Goal: Transaction & Acquisition: Book appointment/travel/reservation

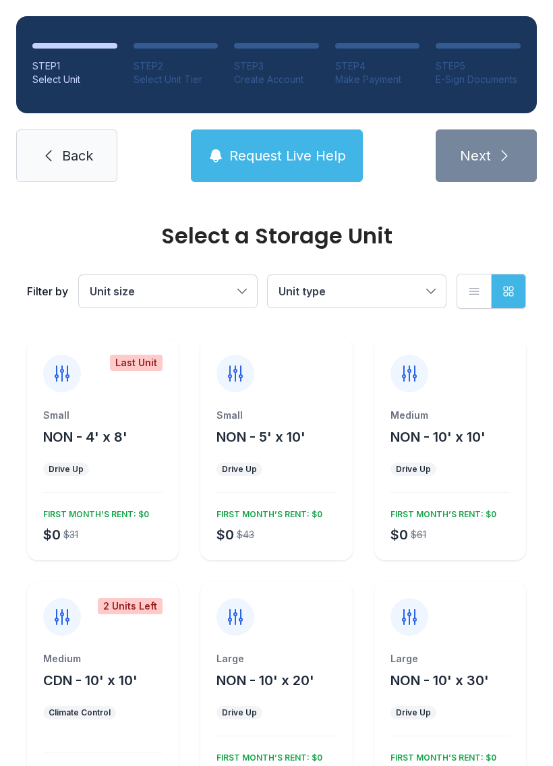
click at [214, 293] on span "Unit size" at bounding box center [161, 291] width 143 height 16
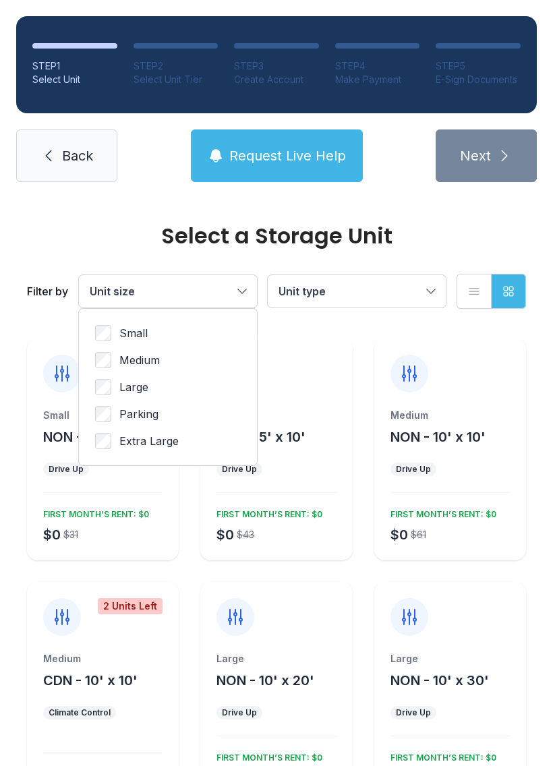
click at [131, 413] on span "Parking" at bounding box center [138, 414] width 39 height 16
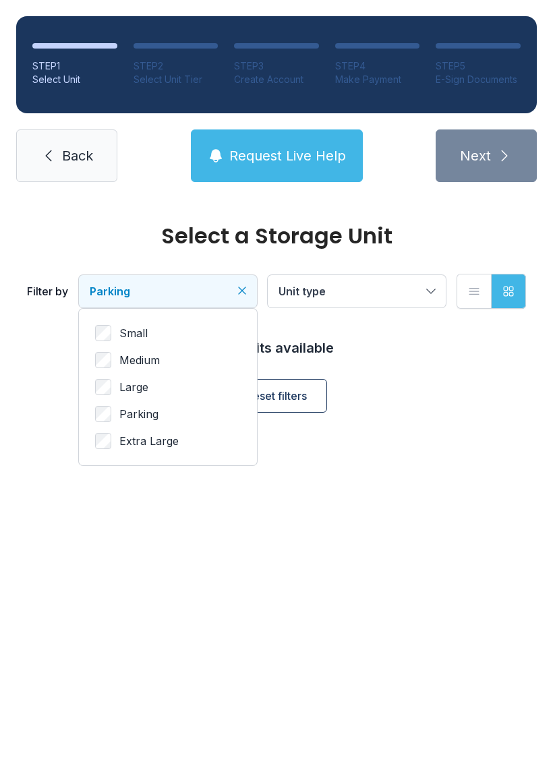
click at [386, 301] on button "Unit type" at bounding box center [357, 291] width 178 height 32
click at [247, 287] on icon "Clear filters" at bounding box center [241, 290] width 13 height 13
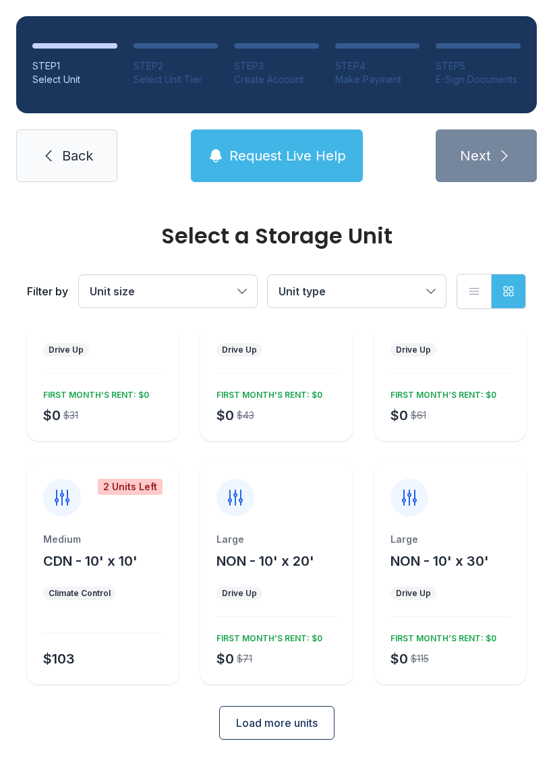
scroll to position [117, 0]
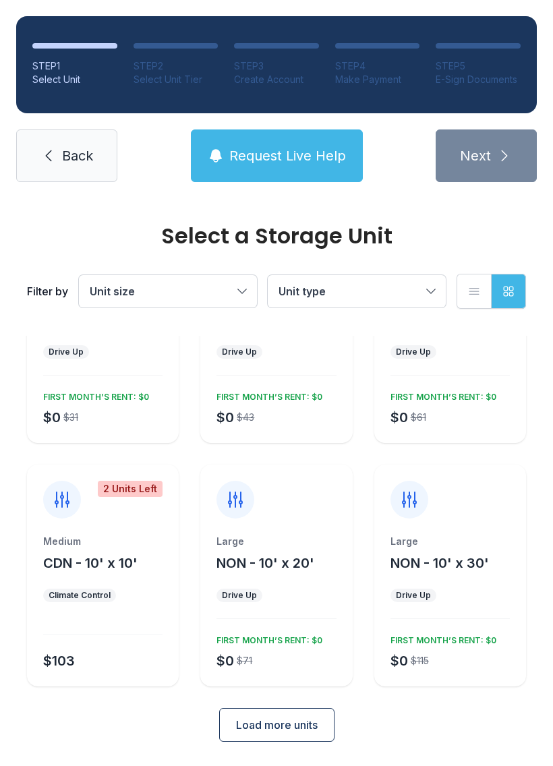
click at [278, 717] on span "Load more units" at bounding box center [277, 725] width 82 height 16
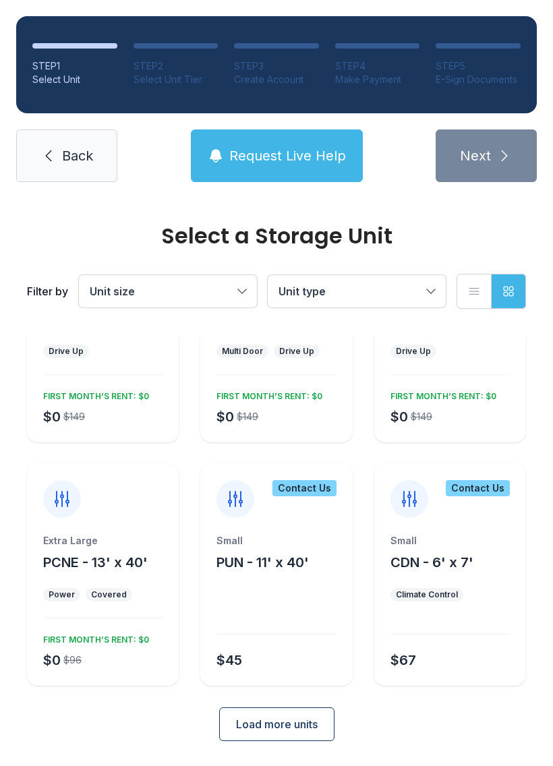
scroll to position [604, 0]
click at [212, 287] on span "Unit size" at bounding box center [161, 291] width 143 height 16
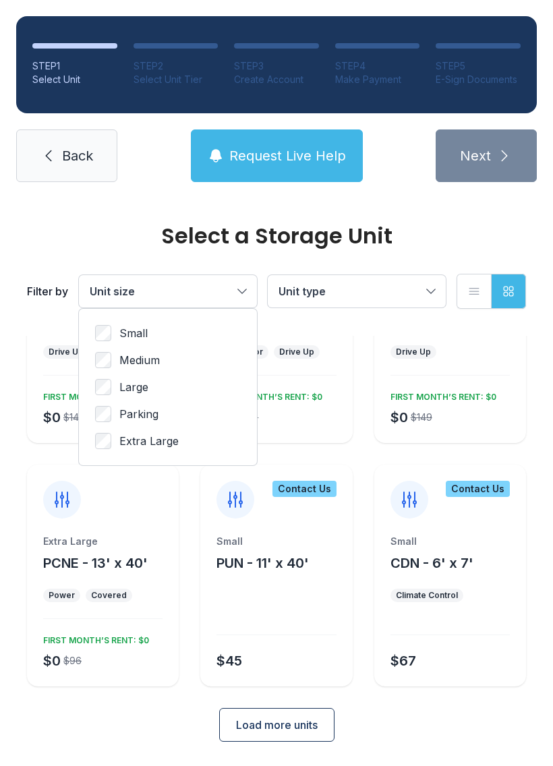
click at [134, 413] on span "Parking" at bounding box center [138, 414] width 39 height 16
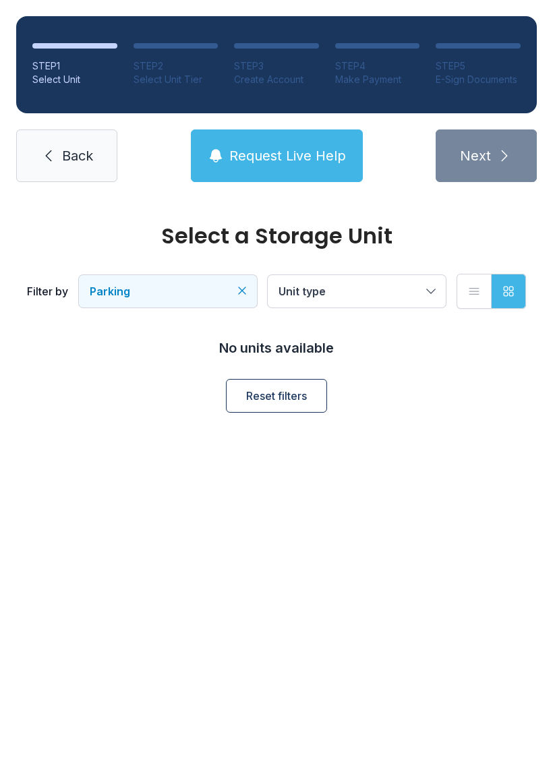
click at [240, 294] on icon "Clear filters" at bounding box center [241, 290] width 13 height 13
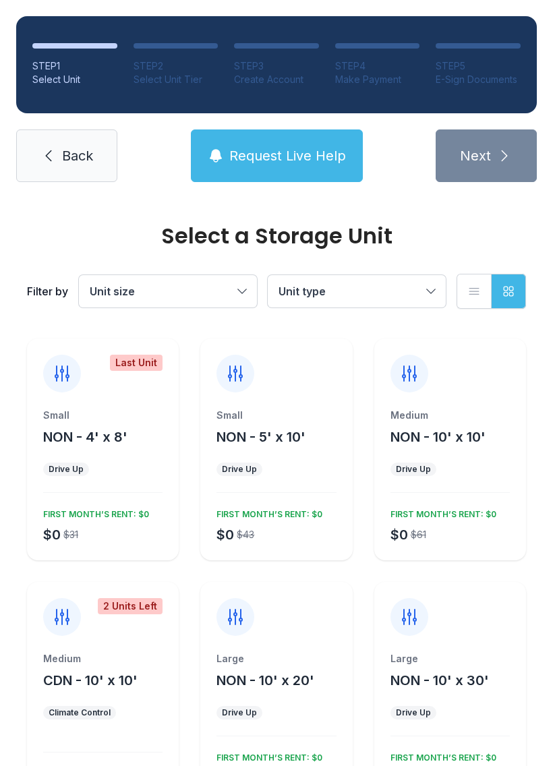
click at [211, 292] on span "Unit size" at bounding box center [161, 291] width 143 height 16
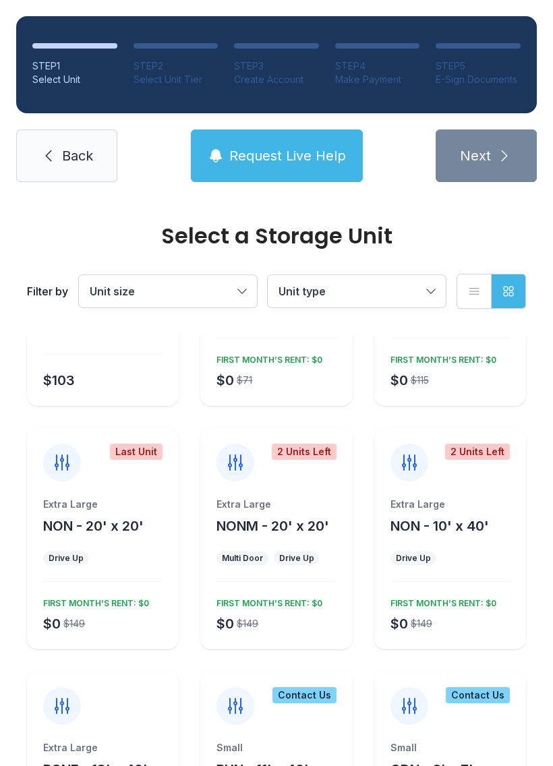
scroll to position [396, 0]
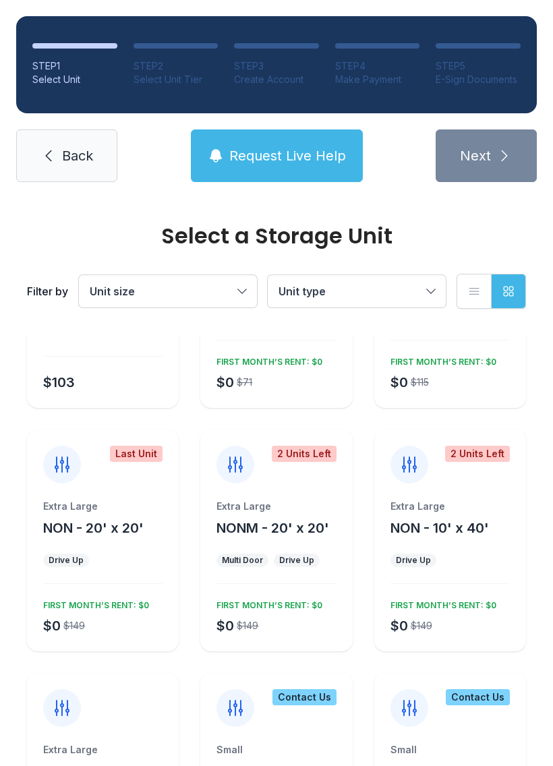
click at [306, 487] on div "2 Units Left Extra Large NONM - 20' x 20' Multi Door Drive Up $0 $149 FIRST MON…" at bounding box center [276, 541] width 152 height 222
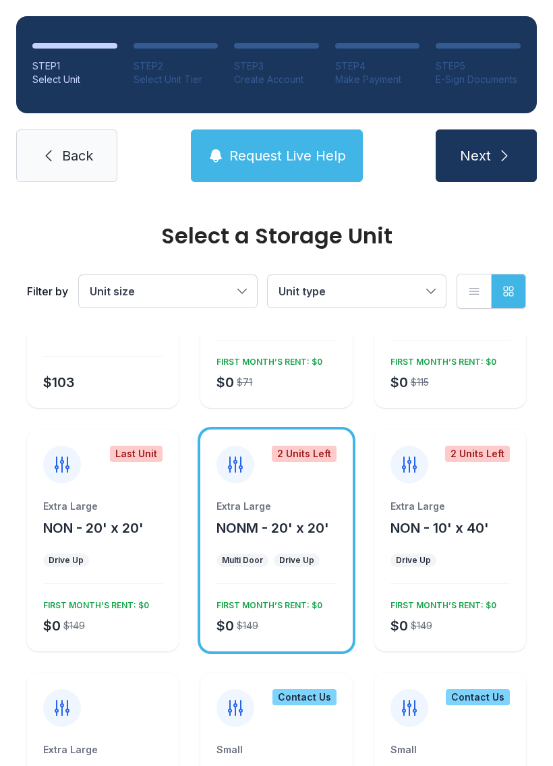
click at [305, 487] on div "2 Units Left Extra Large NONM - 20' x 20' Multi Door Drive Up $0 $149 FIRST MON…" at bounding box center [276, 541] width 152 height 222
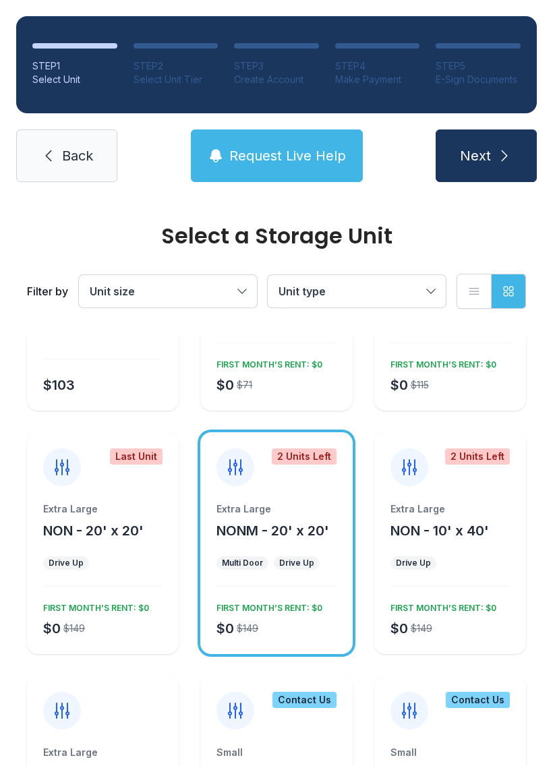
scroll to position [385, 0]
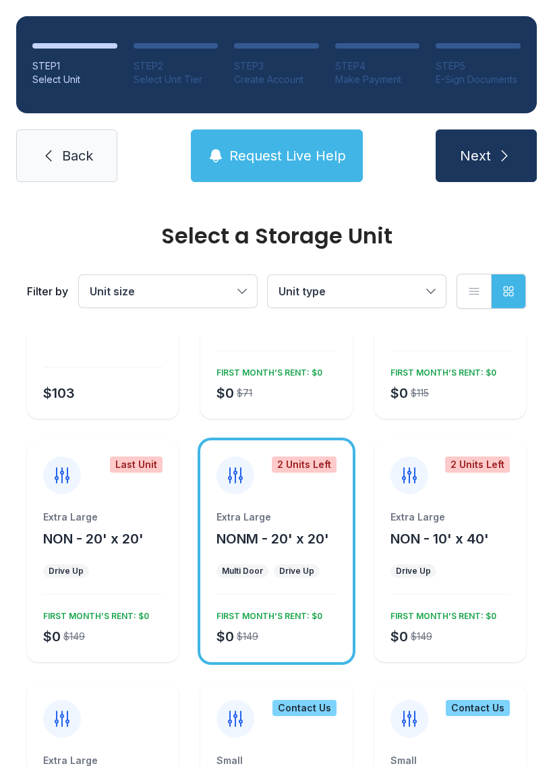
click at [491, 151] on button "Next" at bounding box center [486, 155] width 101 height 53
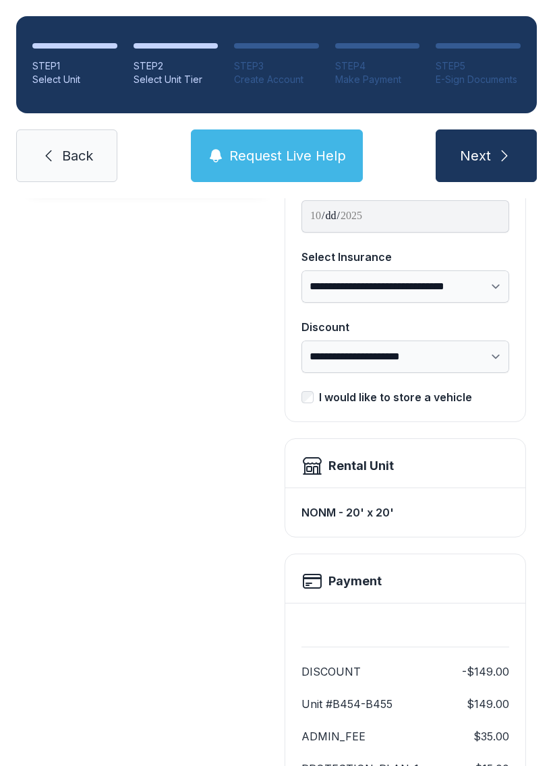
scroll to position [164, 0]
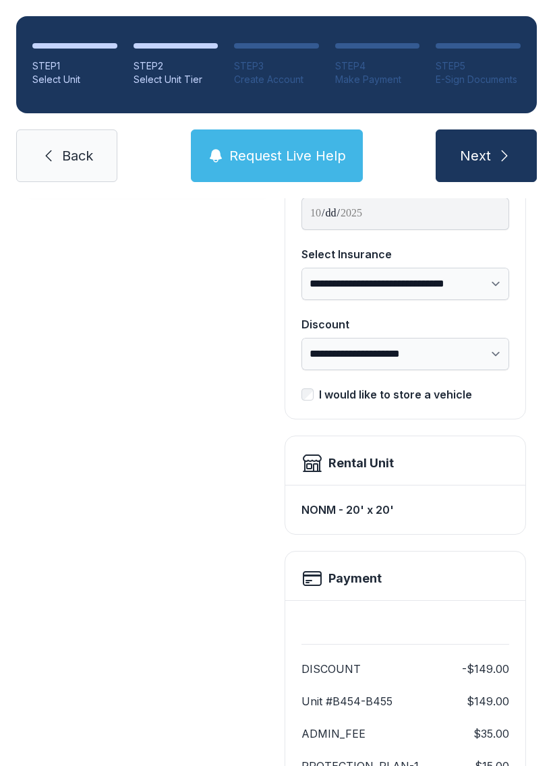
click at [88, 156] on span "Back" at bounding box center [77, 155] width 31 height 19
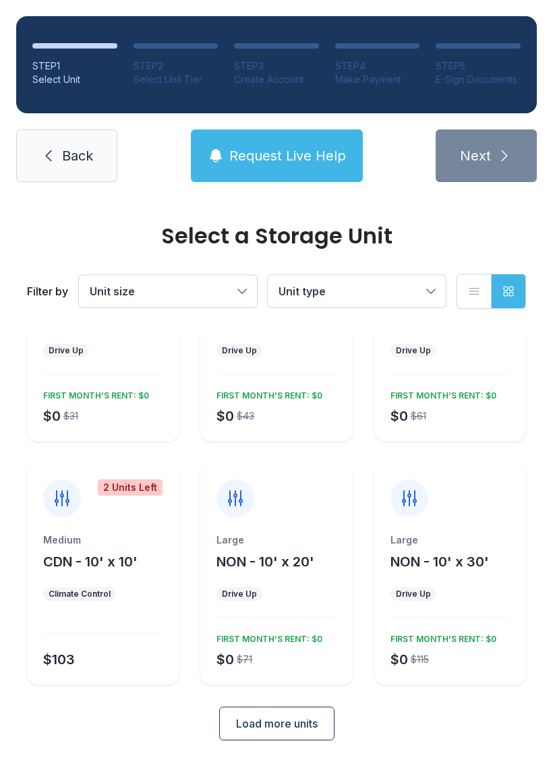
scroll to position [117, 0]
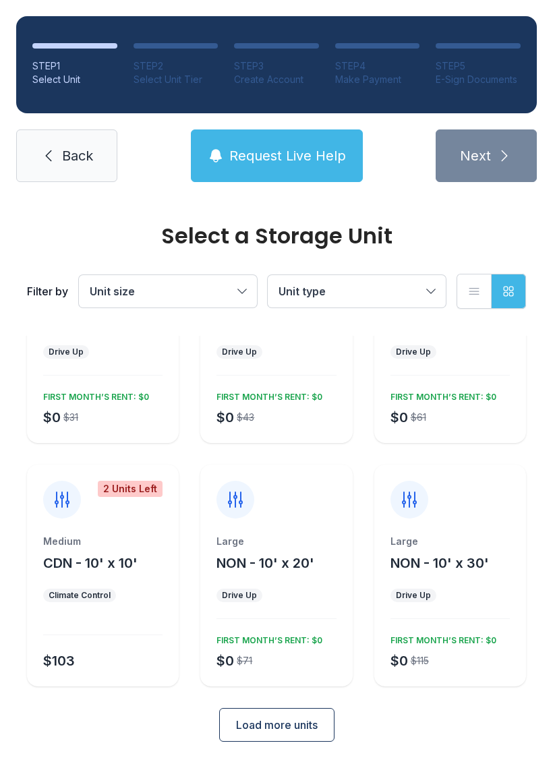
click at [278, 726] on span "Load more units" at bounding box center [277, 725] width 82 height 16
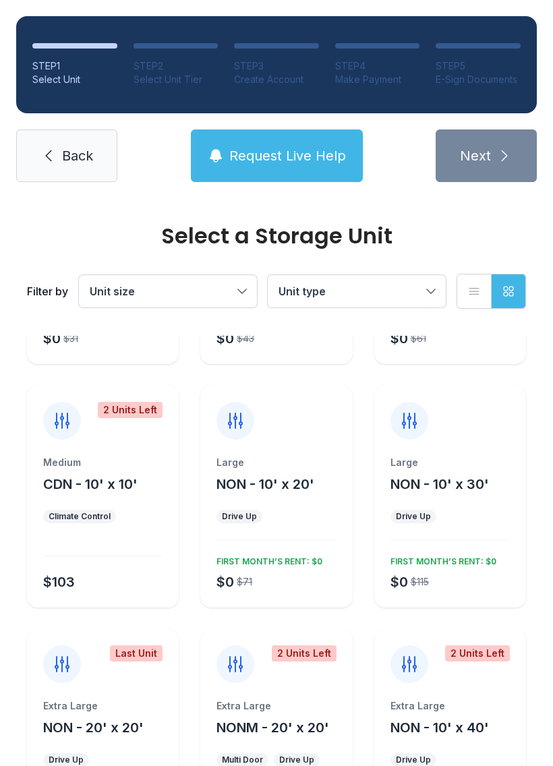
scroll to position [190, 0]
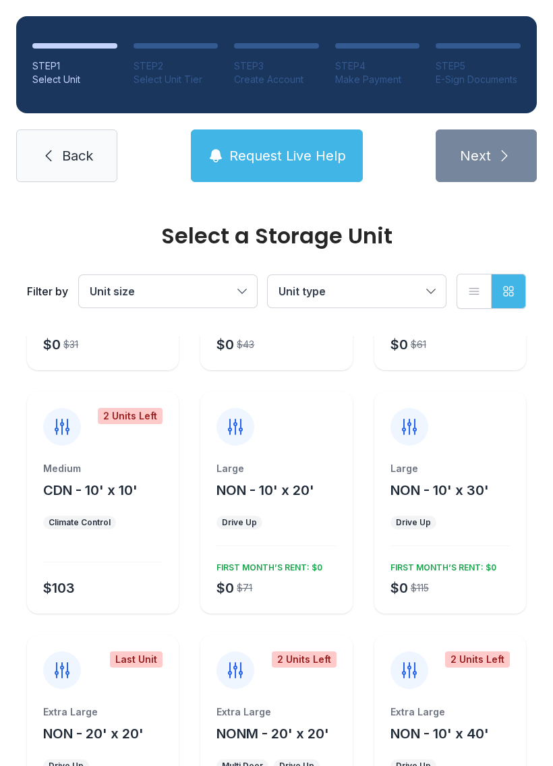
click at [305, 438] on div at bounding box center [276, 419] width 152 height 54
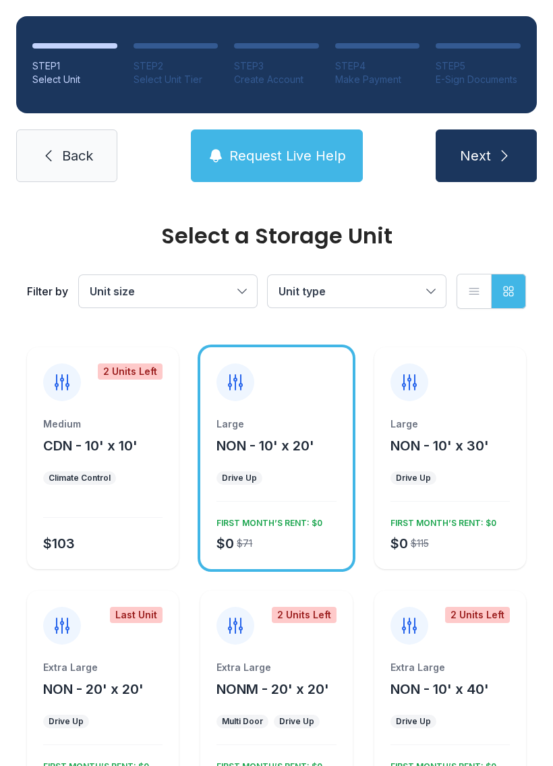
scroll to position [234, 0]
click at [217, 287] on span "Unit size" at bounding box center [161, 291] width 143 height 16
click at [229, 293] on span "Unit size" at bounding box center [161, 291] width 143 height 16
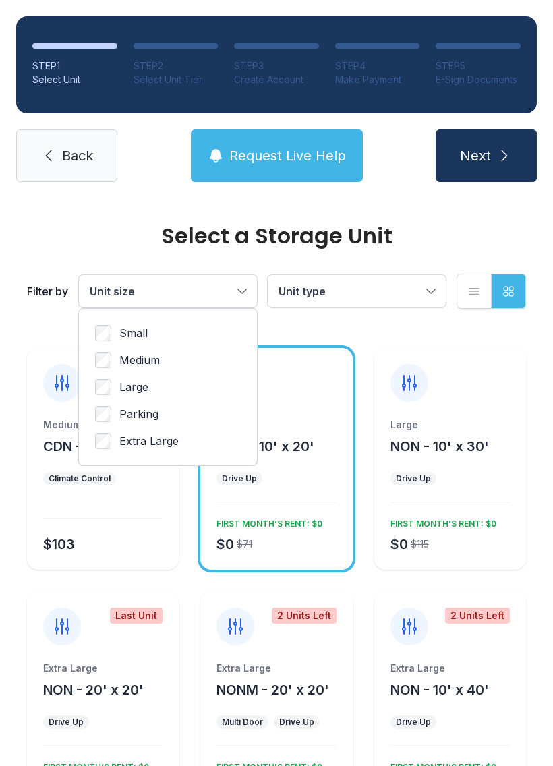
click at [140, 412] on span "Parking" at bounding box center [138, 414] width 39 height 16
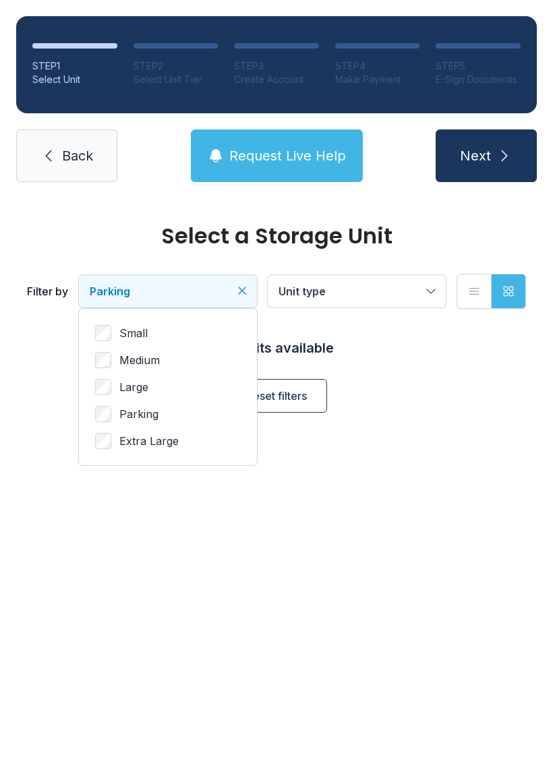
click at [303, 390] on span "Reset filters" at bounding box center [276, 396] width 61 height 16
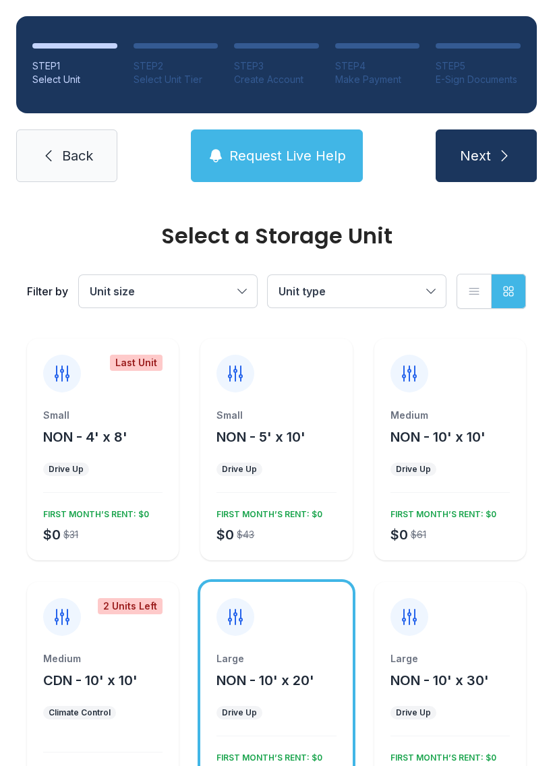
click at [189, 289] on span "Unit size" at bounding box center [161, 291] width 143 height 16
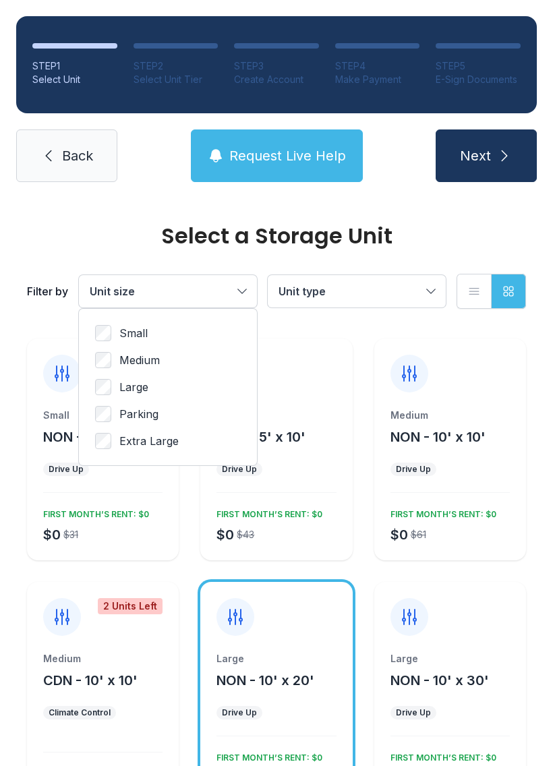
click at [148, 415] on span "Parking" at bounding box center [138, 414] width 39 height 16
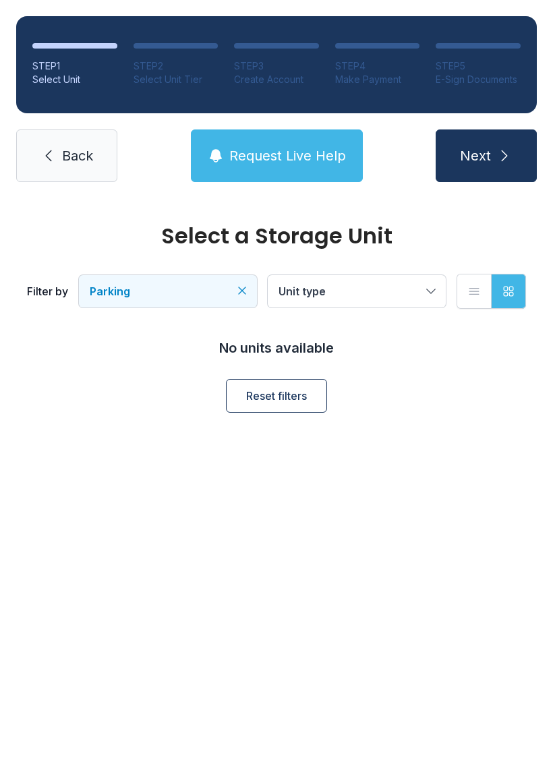
click at [366, 293] on span "Unit type" at bounding box center [349, 291] width 143 height 16
click at [183, 295] on span "Parking" at bounding box center [161, 291] width 143 height 16
click at [179, 409] on label "Parking" at bounding box center [168, 414] width 146 height 16
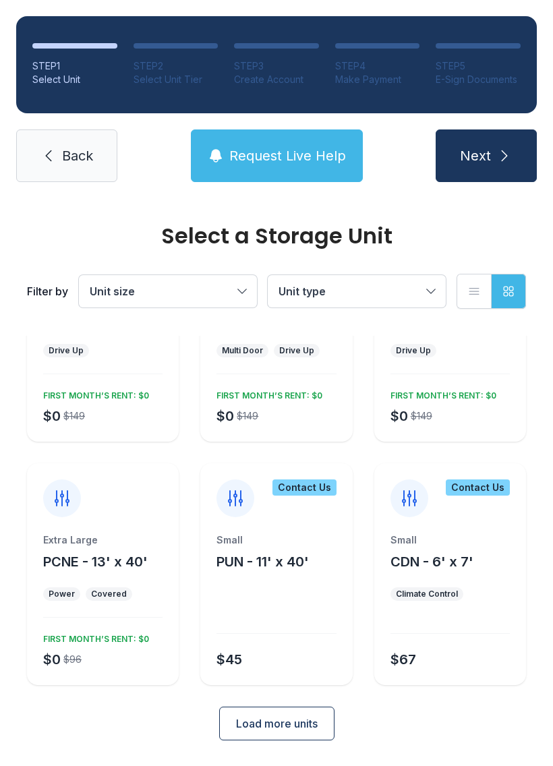
scroll to position [604, 0]
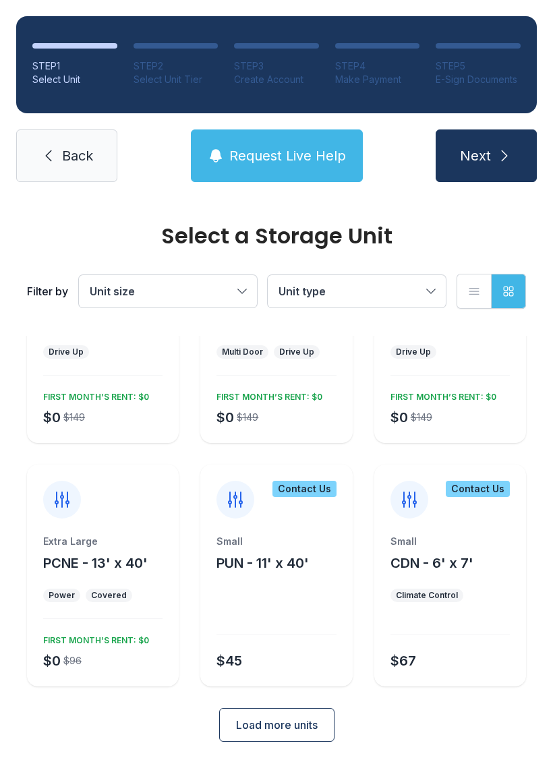
click at [121, 502] on div at bounding box center [103, 492] width 152 height 54
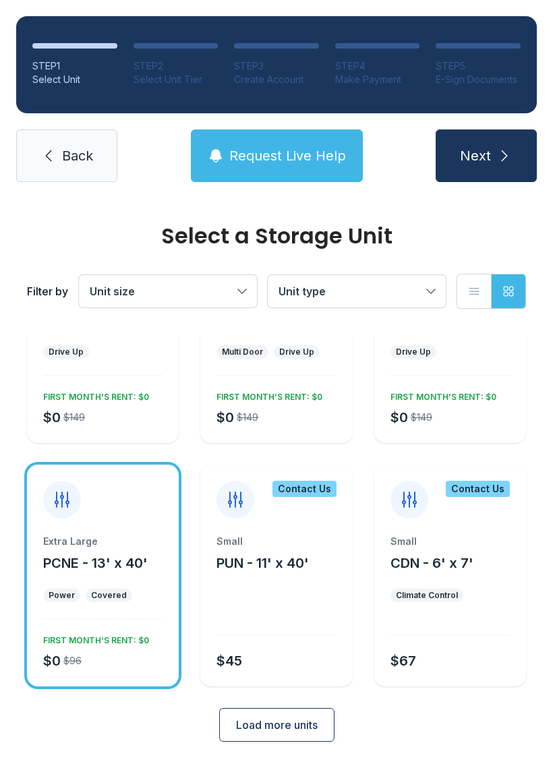
click at [136, 513] on div at bounding box center [103, 492] width 152 height 54
click at [118, 510] on div at bounding box center [103, 492] width 152 height 54
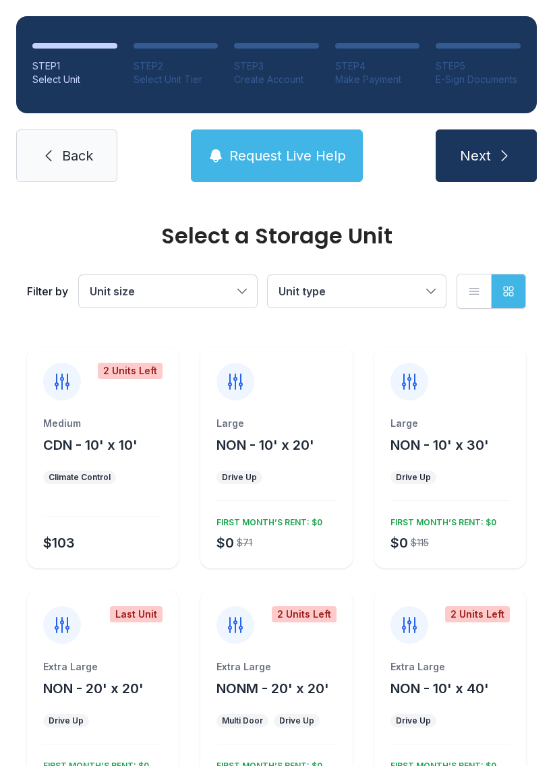
scroll to position [239, 0]
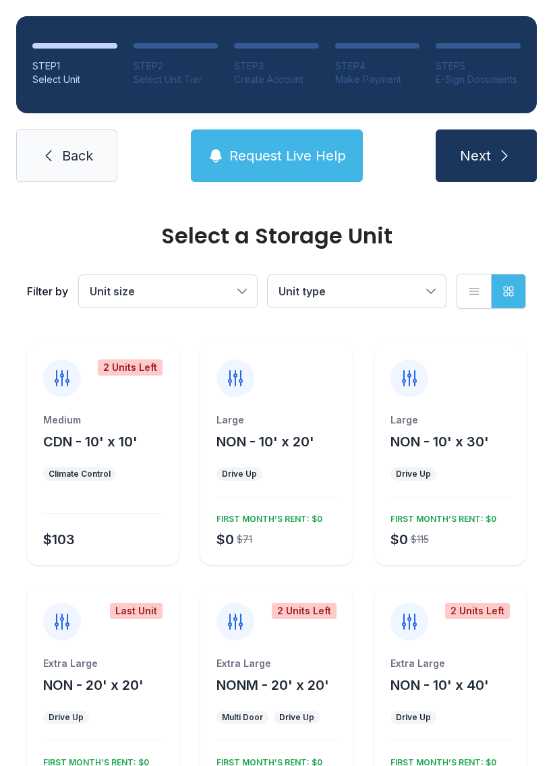
click at [299, 397] on div at bounding box center [276, 370] width 152 height 54
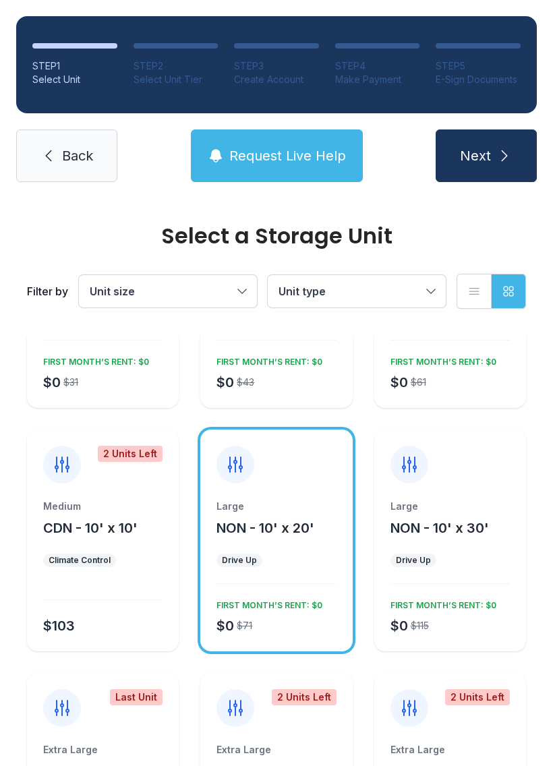
scroll to position [153, 0]
click at [475, 225] on div "Select a Storage Unit" at bounding box center [276, 236] width 499 height 22
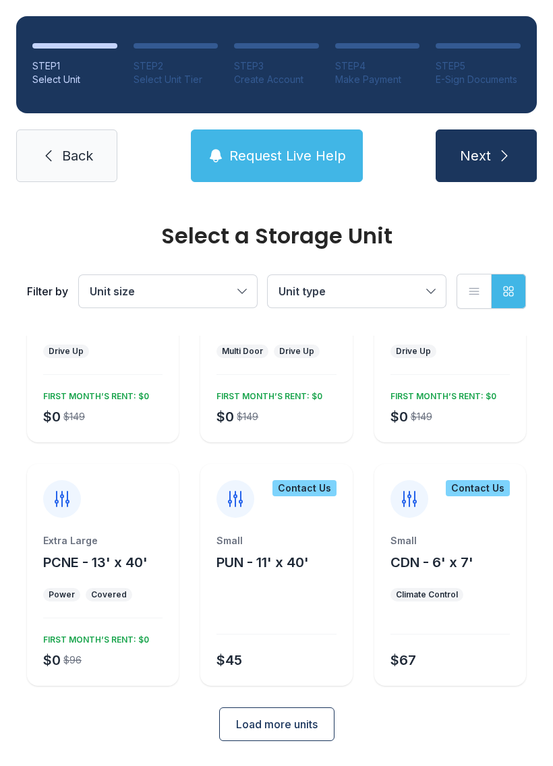
scroll to position [604, 0]
click at [275, 720] on span "Load more units" at bounding box center [277, 725] width 82 height 16
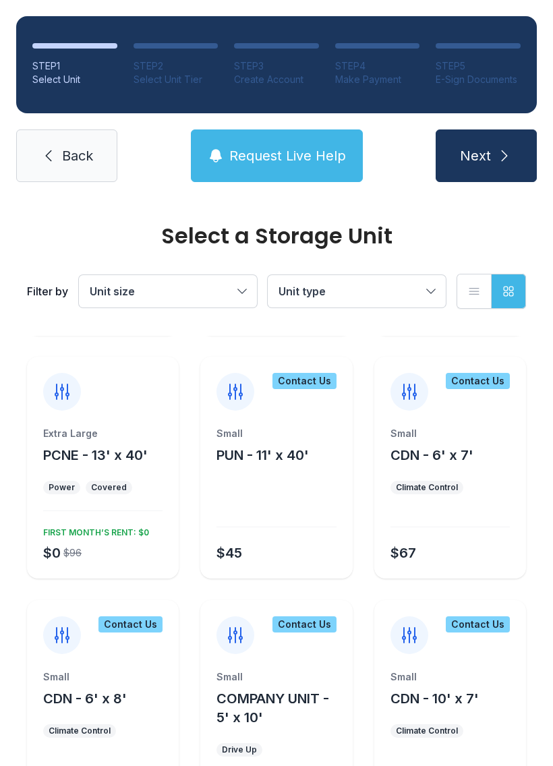
scroll to position [713, 0]
